Goal: Task Accomplishment & Management: Manage account settings

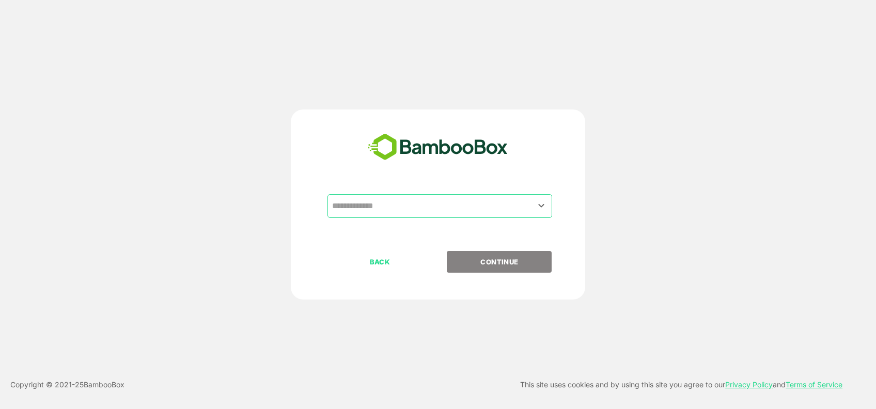
click at [374, 202] on input "text" at bounding box center [440, 206] width 221 height 20
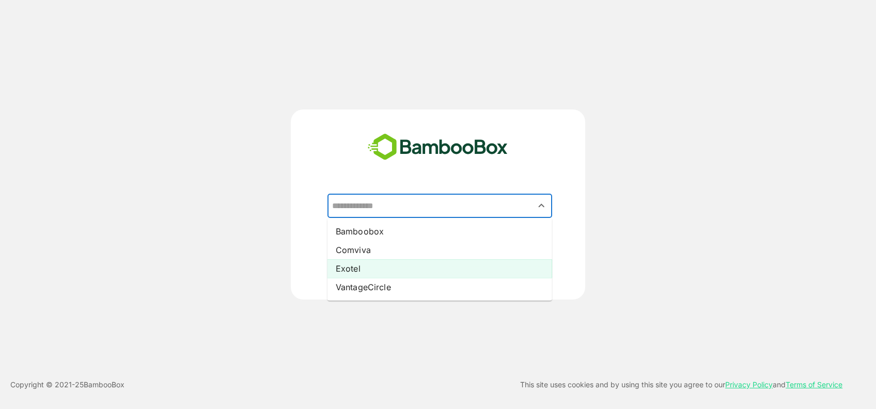
click at [338, 271] on li "Exotel" at bounding box center [440, 268] width 225 height 19
type input "******"
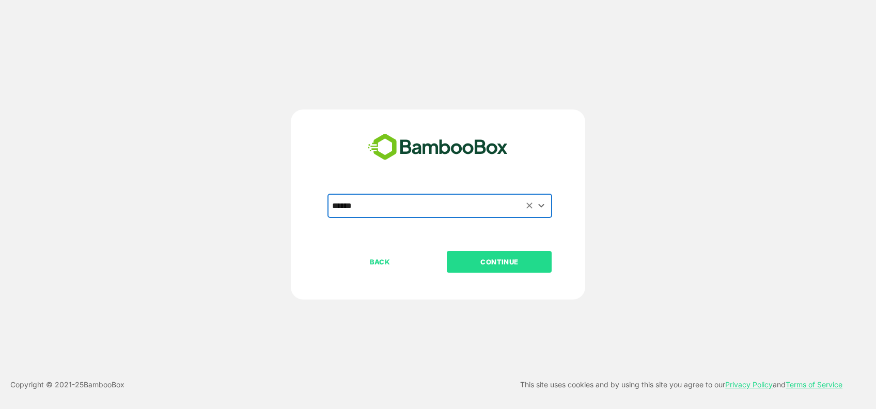
click at [484, 254] on button "CONTINUE" at bounding box center [499, 262] width 105 height 22
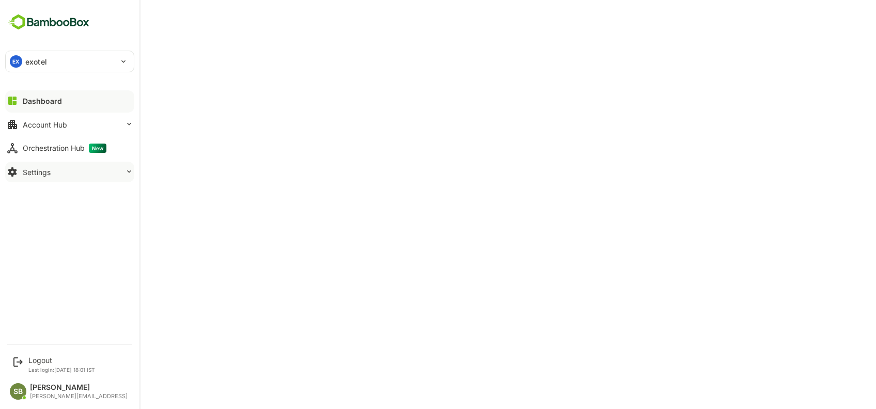
click at [34, 175] on div "Settings" at bounding box center [37, 172] width 28 height 9
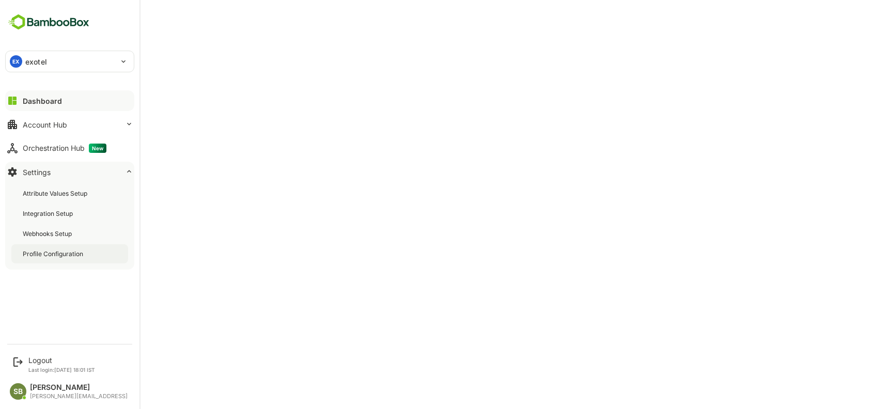
click at [38, 252] on div "Profile Configuration" at bounding box center [54, 254] width 63 height 9
